Goal: Task Accomplishment & Management: Manage account settings

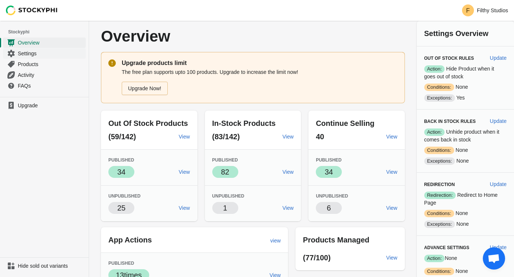
click at [35, 56] on span "Settings" at bounding box center [51, 53] width 66 height 7
click at [27, 54] on span "Settings" at bounding box center [51, 53] width 66 height 7
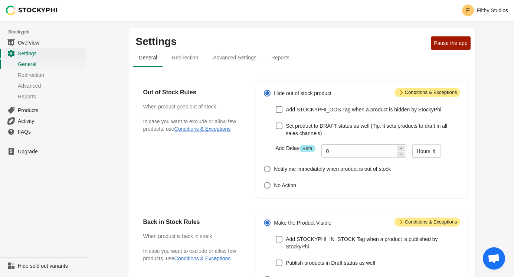
click at [44, 63] on span "General" at bounding box center [51, 64] width 66 height 7
click at [232, 53] on span "Advanced Settings" at bounding box center [234, 57] width 55 height 13
click at [233, 59] on span "Advanced Settings" at bounding box center [234, 57] width 55 height 13
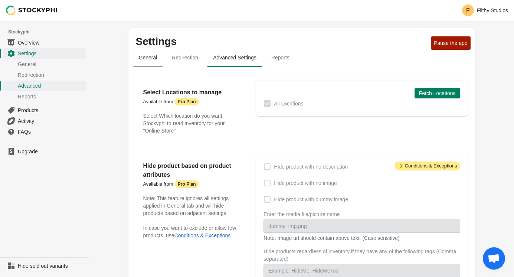
click at [150, 56] on span "General" at bounding box center [148, 57] width 30 height 13
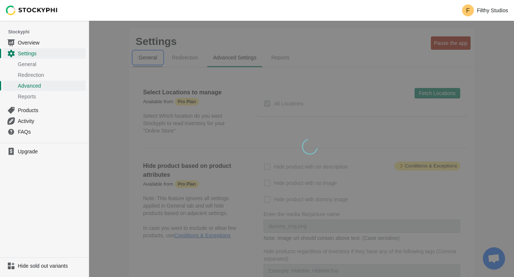
select select "hours"
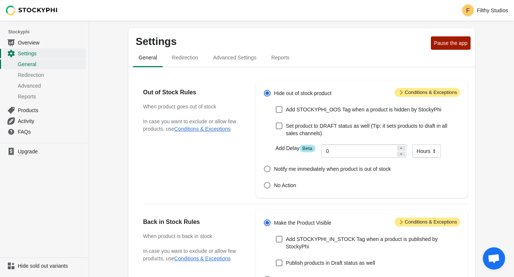
click at [417, 94] on span "Attention Conditions & Exceptions" at bounding box center [428, 92] width 66 height 9
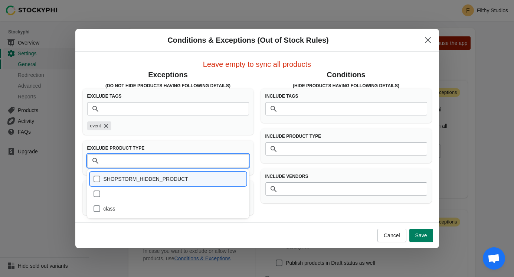
click at [148, 164] on input "Product Type" at bounding box center [175, 160] width 147 height 13
click at [134, 75] on p "Exceptions" at bounding box center [168, 74] width 171 height 10
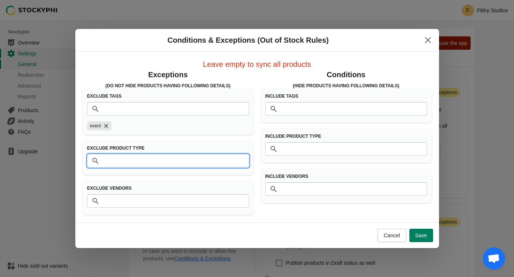
click at [136, 164] on input "Product Type" at bounding box center [175, 160] width 147 height 13
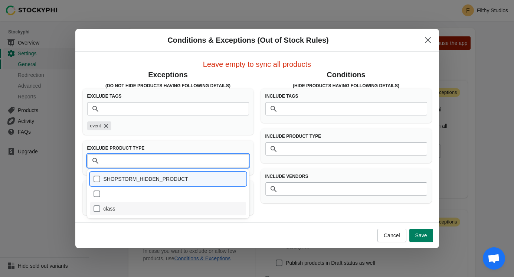
click at [95, 211] on div "class" at bounding box center [168, 208] width 150 height 10
checkbox input "true"
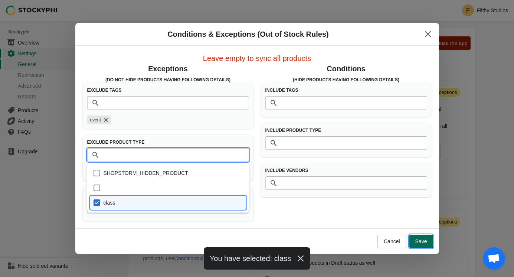
click at [420, 241] on span "Save" at bounding box center [421, 241] width 12 height 6
